Goal: Task Accomplishment & Management: Manage account settings

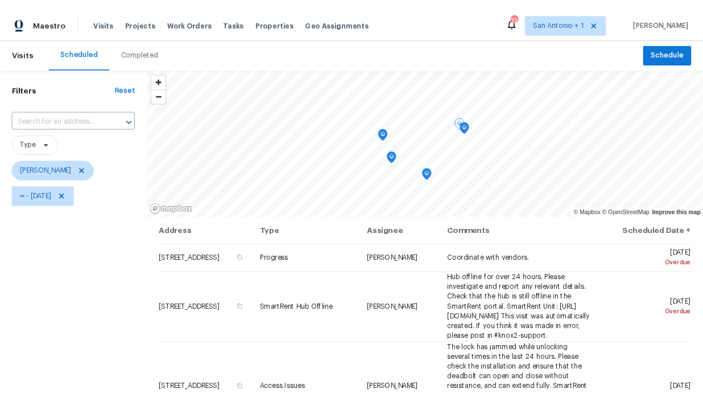
scroll to position [20, 0]
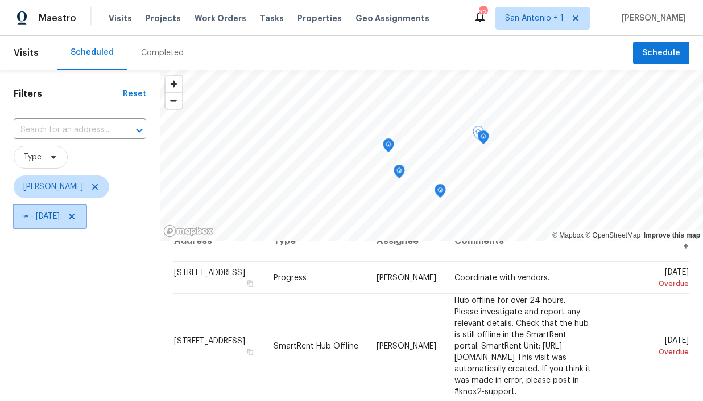
click at [75, 215] on icon at bounding box center [72, 216] width 6 height 6
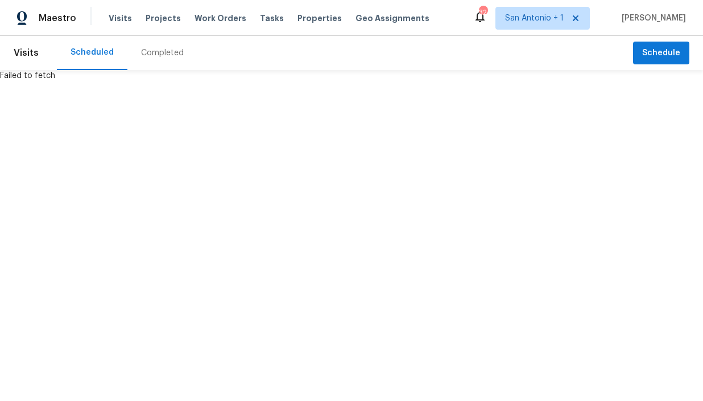
click at [93, 81] on html "Maestro Visits Projects Work Orders Tasks Properties Geo Assignments 32 [GEOGRA…" at bounding box center [351, 40] width 703 height 81
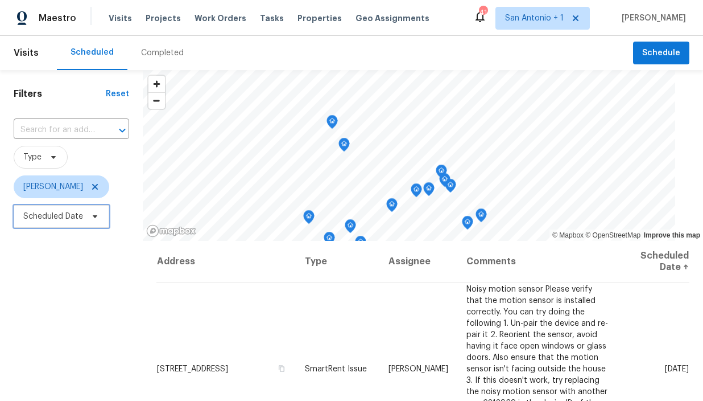
click at [96, 217] on icon at bounding box center [94, 216] width 9 height 9
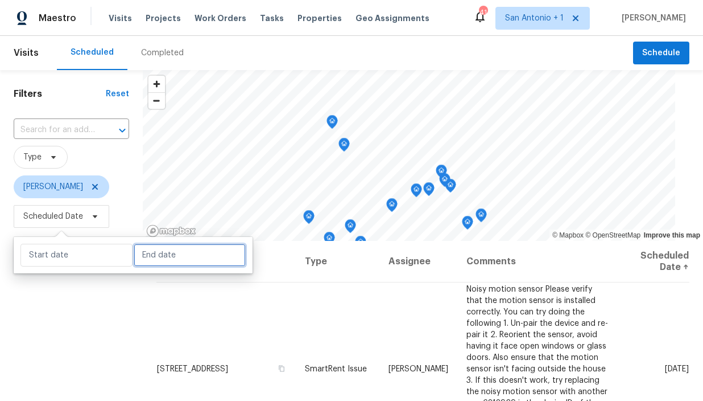
click at [134, 260] on input "text" at bounding box center [190, 255] width 112 height 23
select select "8"
select select "2025"
select select "9"
select select "2025"
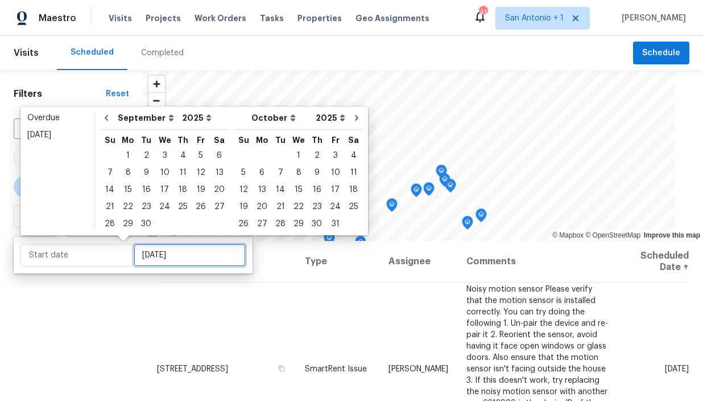
type input "Wed, Sep 03"
click at [146, 203] on div "23" at bounding box center [146, 207] width 18 height 16
type input "Tue, Sep 23"
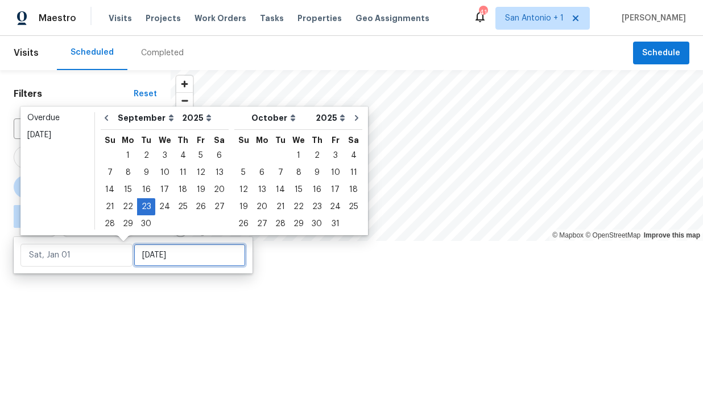
type input "Tue, Sep 23"
type input "Tue, Sep 30"
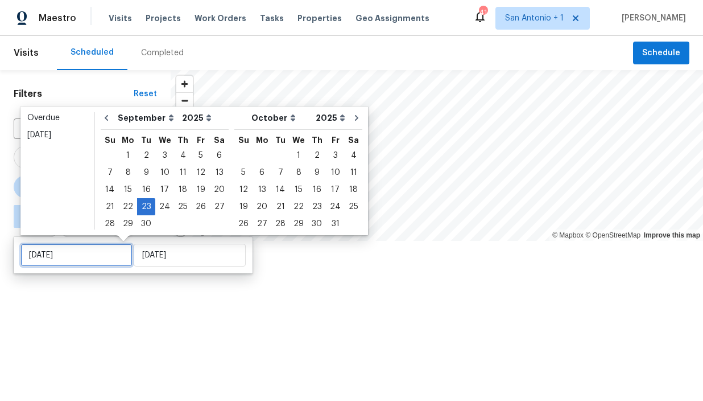
type input "Tue, Sep 23"
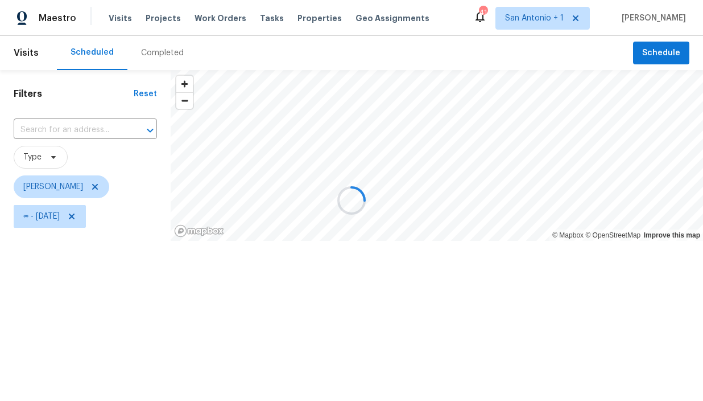
click at [128, 307] on div at bounding box center [351, 200] width 703 height 401
click at [75, 216] on icon at bounding box center [72, 216] width 6 height 6
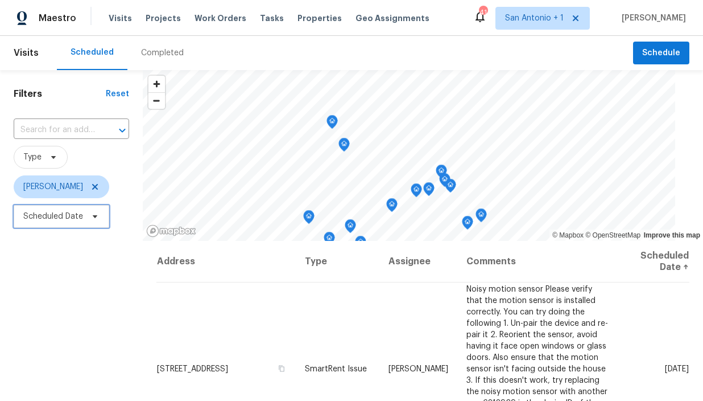
click at [94, 216] on icon at bounding box center [95, 216] width 5 height 3
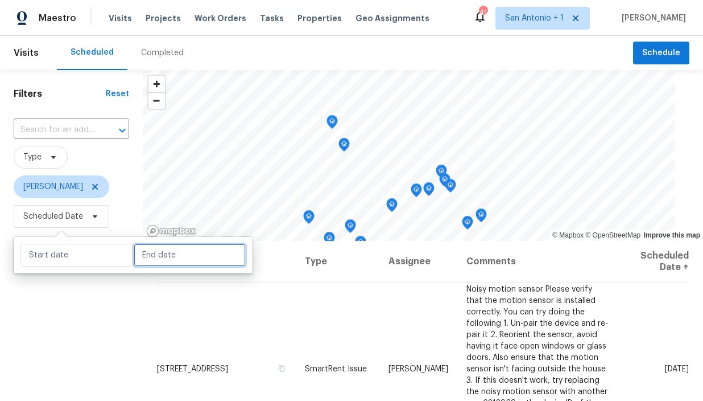
click at [142, 252] on input "text" at bounding box center [190, 255] width 112 height 23
select select "8"
select select "2025"
select select "9"
select select "2025"
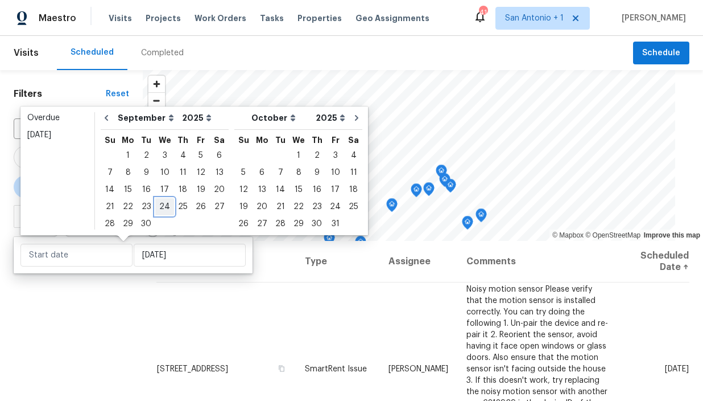
click at [166, 205] on div "24" at bounding box center [164, 207] width 19 height 16
type input "Wed, Sep 24"
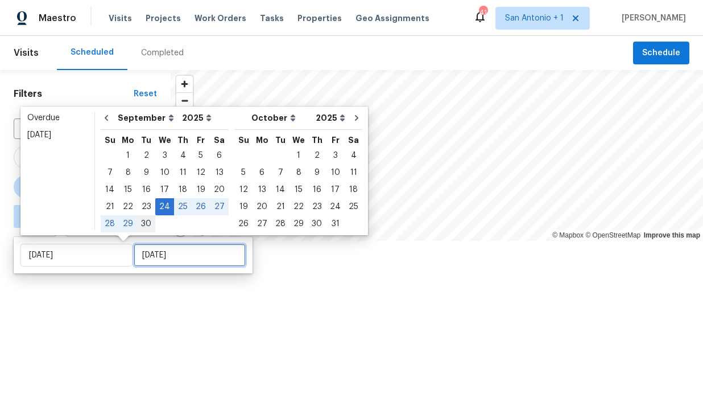
type input "Wed, Sep 24"
type input "Tue, Sep 30"
type input "Wed, Sep 24"
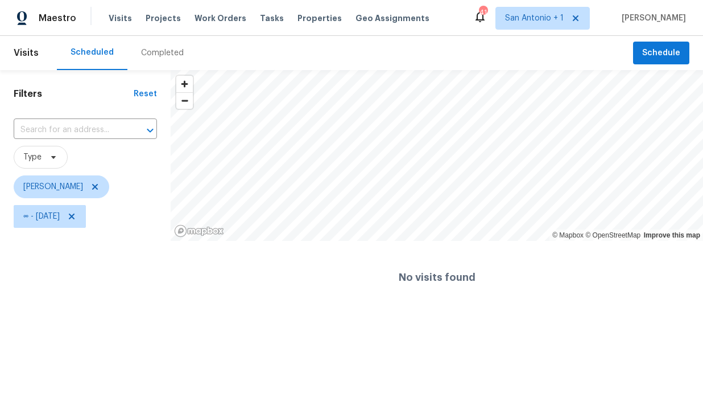
click at [133, 298] on div "Filters Reset ​ Type Chris Fuentes ∞ - Wed, Sep 24" at bounding box center [85, 192] width 171 height 244
click at [76, 214] on icon at bounding box center [71, 216] width 9 height 9
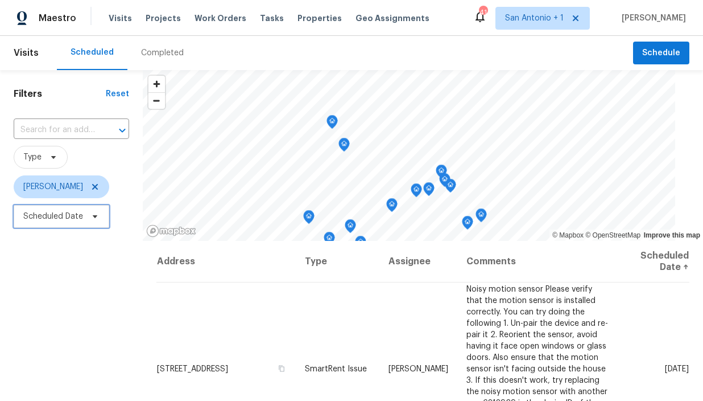
click at [96, 217] on icon at bounding box center [94, 216] width 9 height 9
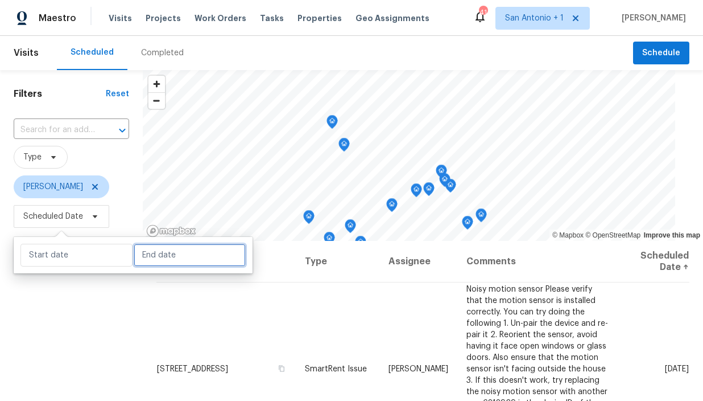
select select "8"
select select "2025"
select select "9"
select select "2025"
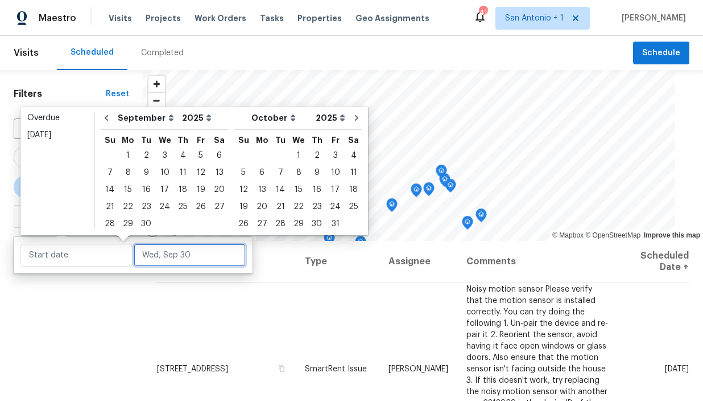
click at [152, 266] on input "text" at bounding box center [190, 255] width 112 height 23
click at [147, 221] on div "30" at bounding box center [146, 224] width 18 height 16
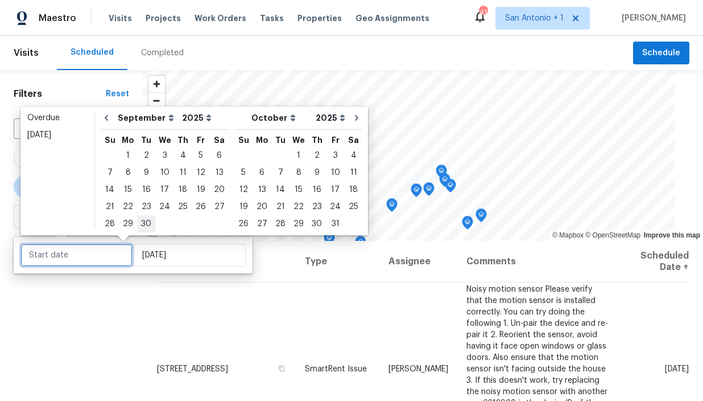
type input "Tue, Sep 30"
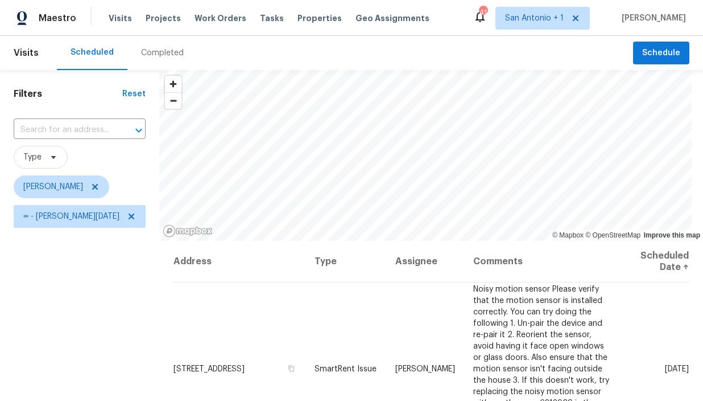
click at [130, 308] on div "Filters Reset ​ Type Chris Fuentes ∞ - Tue, Sep 30" at bounding box center [79, 315] width 159 height 491
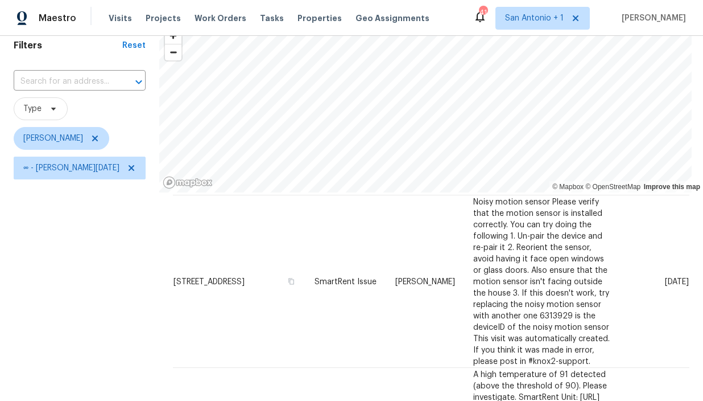
scroll to position [48, 0]
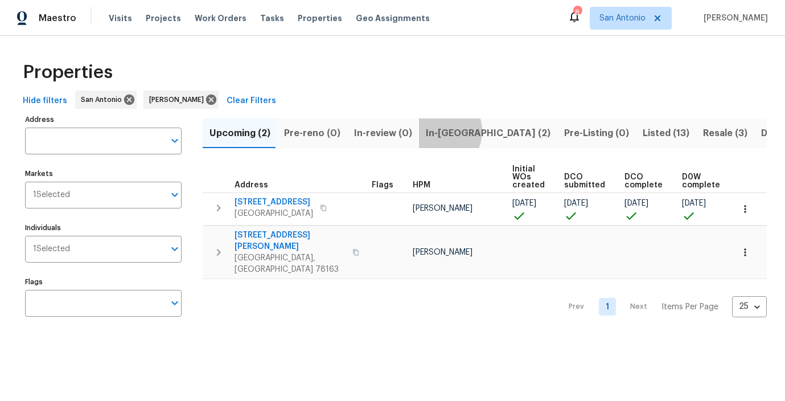
click at [432, 131] on span "In-reno (2)" at bounding box center [488, 133] width 125 height 16
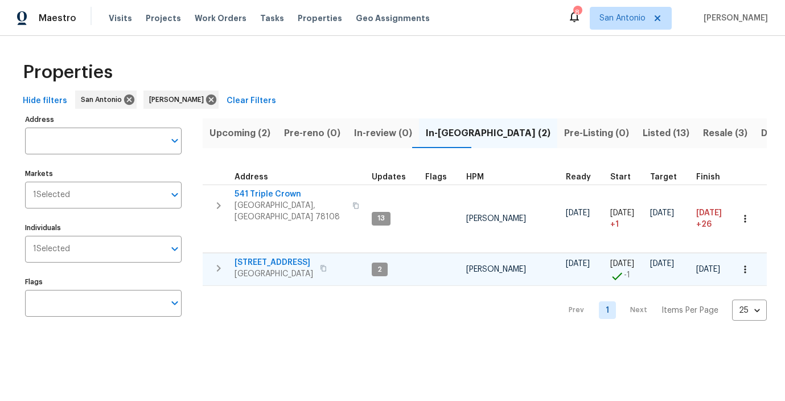
click at [261, 257] on span "3815 Cherokee Blvd" at bounding box center [273, 262] width 79 height 11
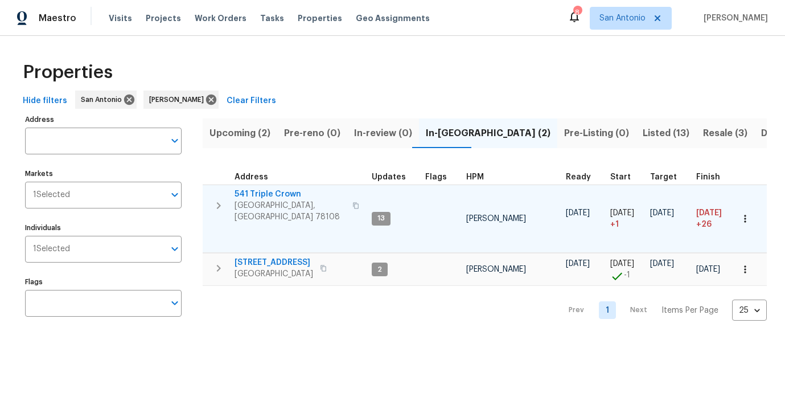
click at [271, 193] on span "541 Triple Crown" at bounding box center [289, 193] width 111 height 11
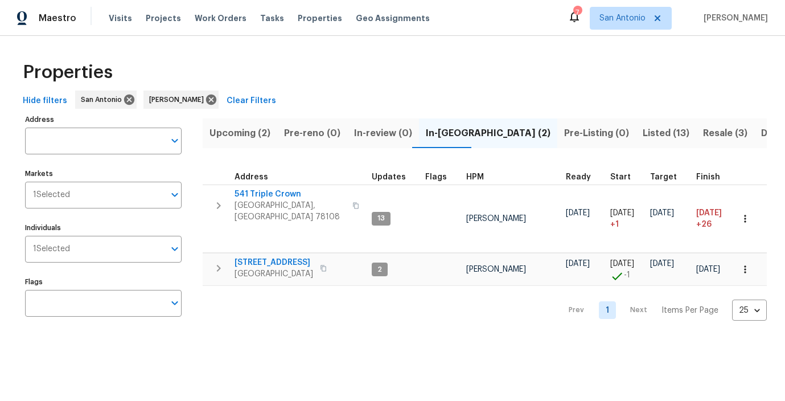
click at [234, 131] on span "Upcoming (2)" at bounding box center [239, 133] width 61 height 16
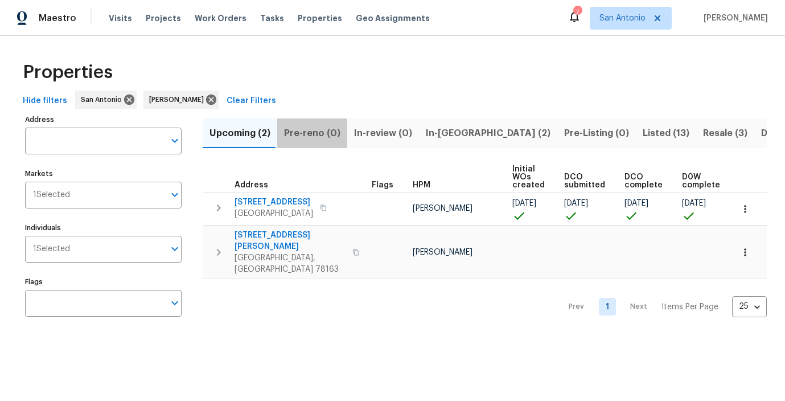
click at [310, 133] on span "Pre-reno (0)" at bounding box center [312, 133] width 56 height 16
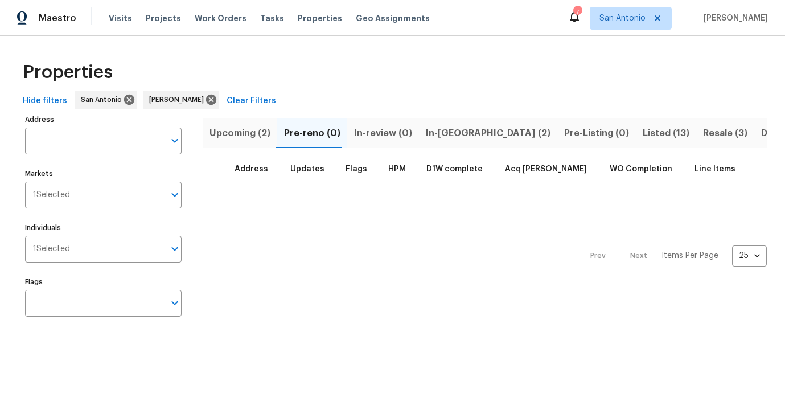
click at [438, 133] on span "In-reno (2)" at bounding box center [488, 133] width 125 height 16
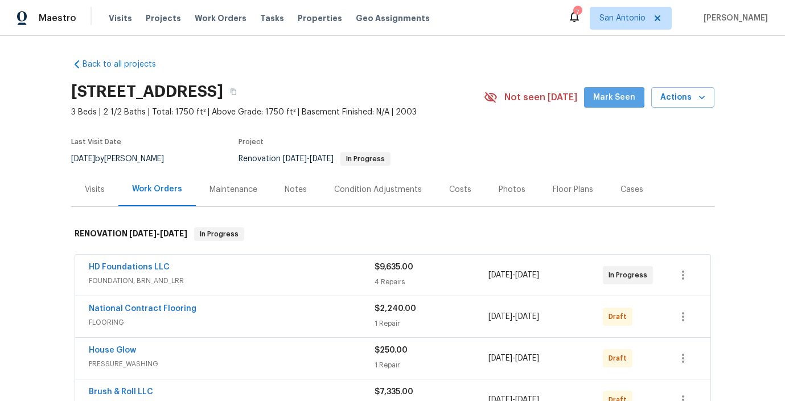
click at [617, 97] on span "Mark Seen" at bounding box center [614, 97] width 42 height 14
click at [291, 191] on div "Notes" at bounding box center [295, 189] width 22 height 11
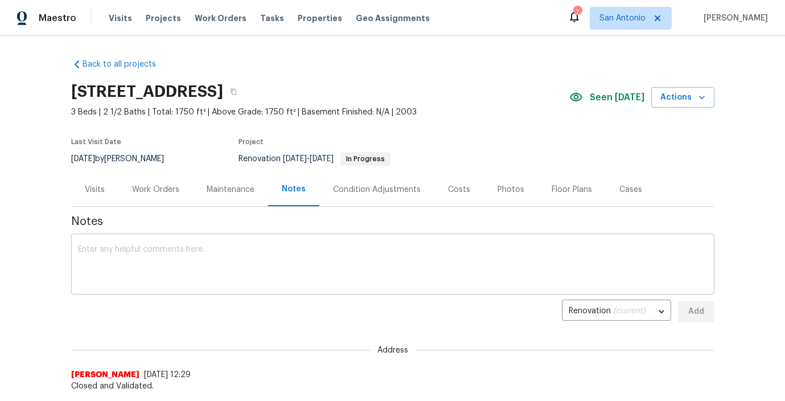
click at [282, 246] on textarea at bounding box center [392, 265] width 629 height 40
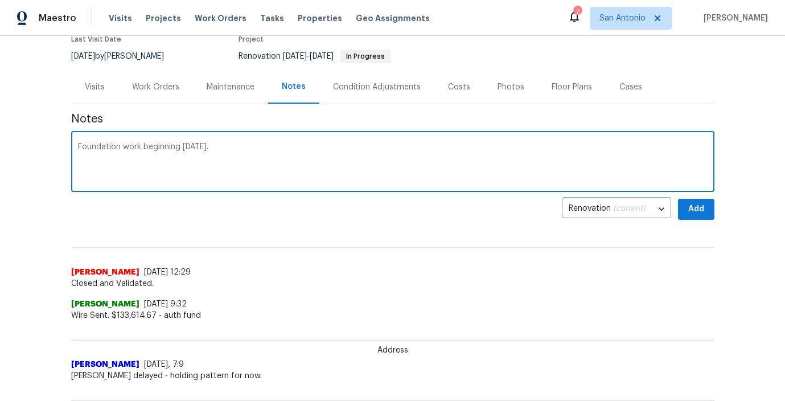
scroll to position [106, 0]
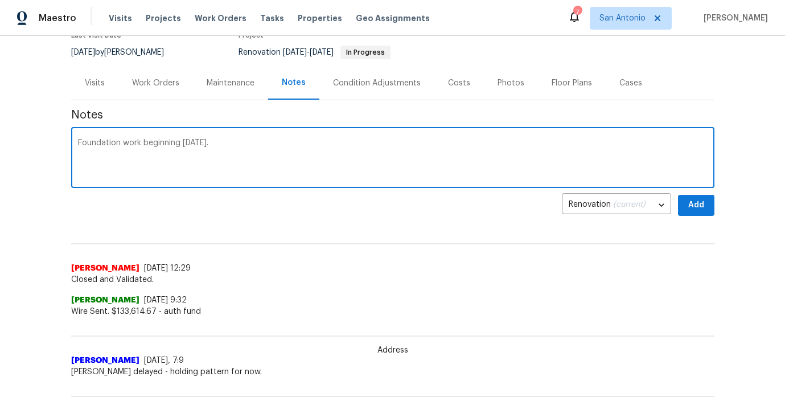
type textarea "Foundation work beginning today."
click at [700, 203] on span "Add" at bounding box center [696, 205] width 18 height 14
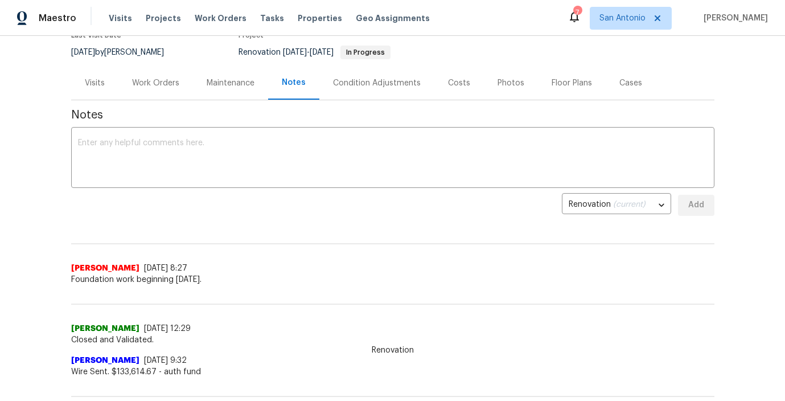
scroll to position [0, 0]
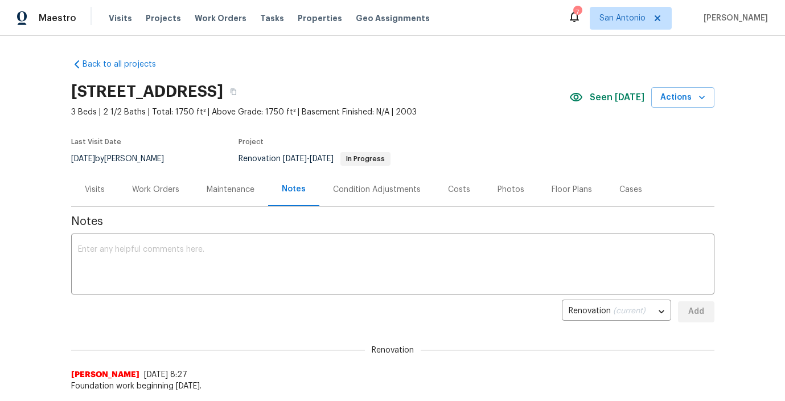
click at [156, 191] on div "Work Orders" at bounding box center [155, 189] width 47 height 11
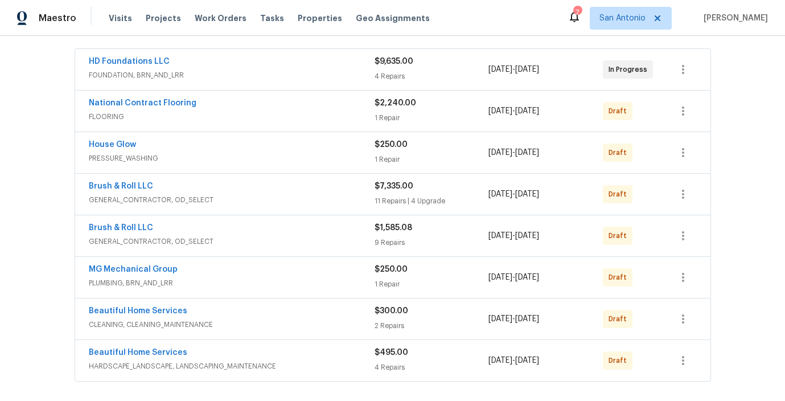
scroll to position [204, 0]
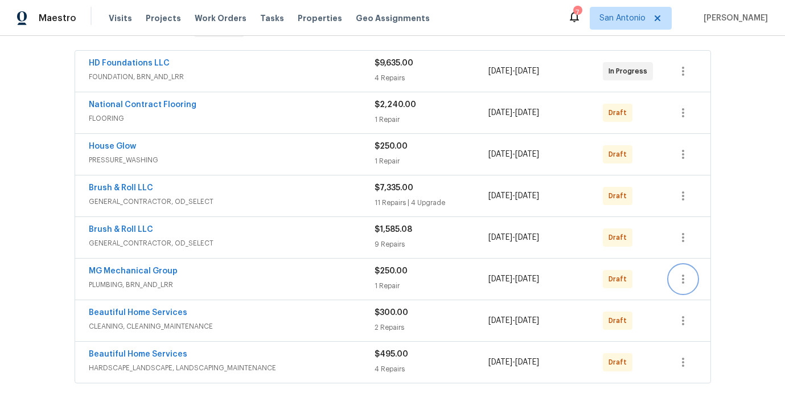
click at [688, 277] on icon "button" at bounding box center [683, 279] width 14 height 14
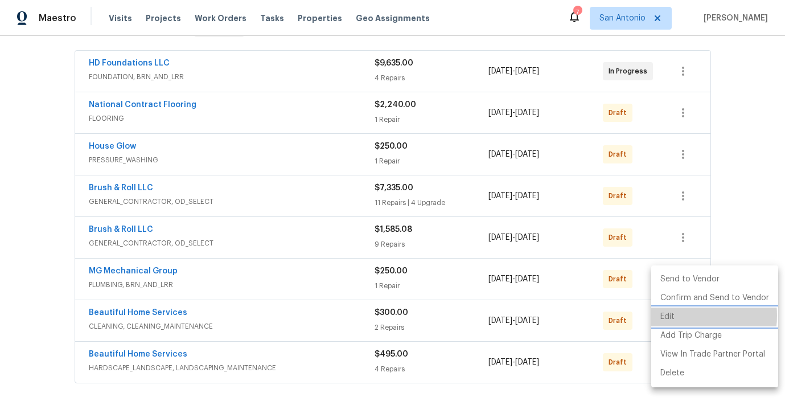
click at [675, 315] on li "Edit" at bounding box center [714, 316] width 127 height 19
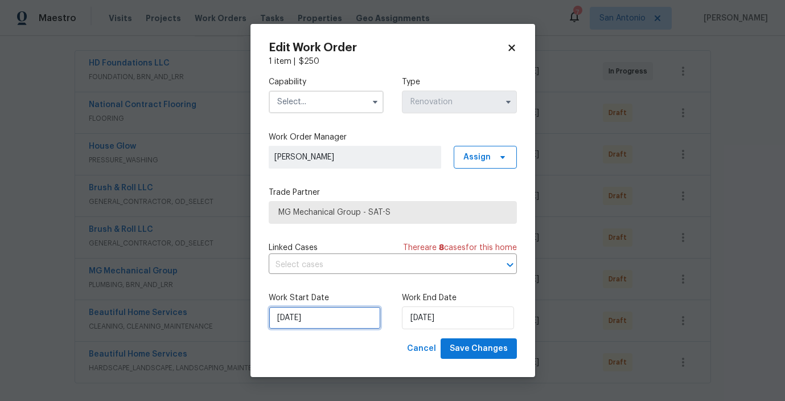
click at [328, 317] on input "10/5/2025" at bounding box center [325, 317] width 112 height 23
select select "9"
click at [511, 49] on icon at bounding box center [511, 48] width 10 height 10
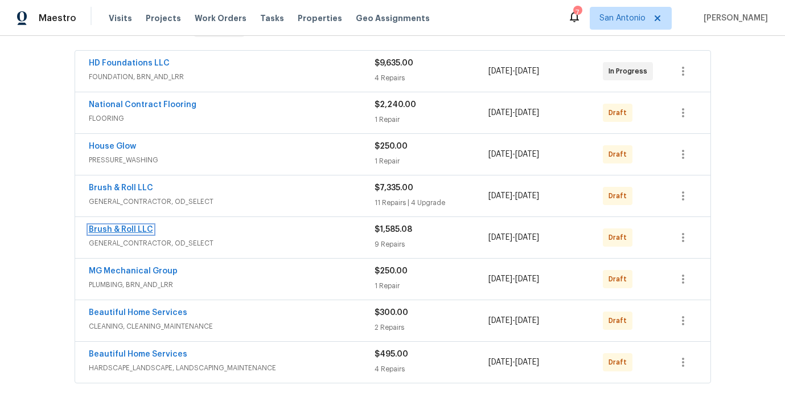
click at [140, 229] on link "Brush & Roll LLC" at bounding box center [121, 229] width 64 height 8
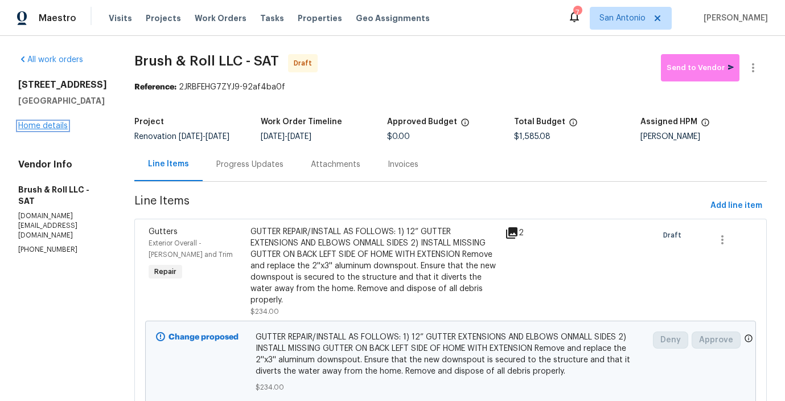
click at [53, 130] on link "Home details" at bounding box center [42, 126] width 49 height 8
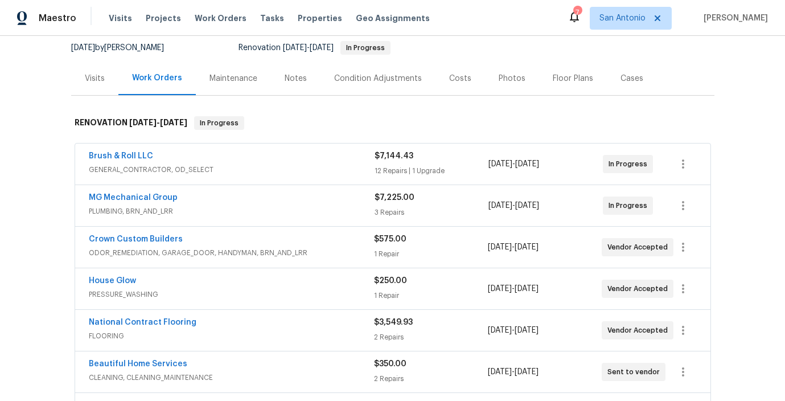
scroll to position [117, 0]
